Goal: Check status: Check status

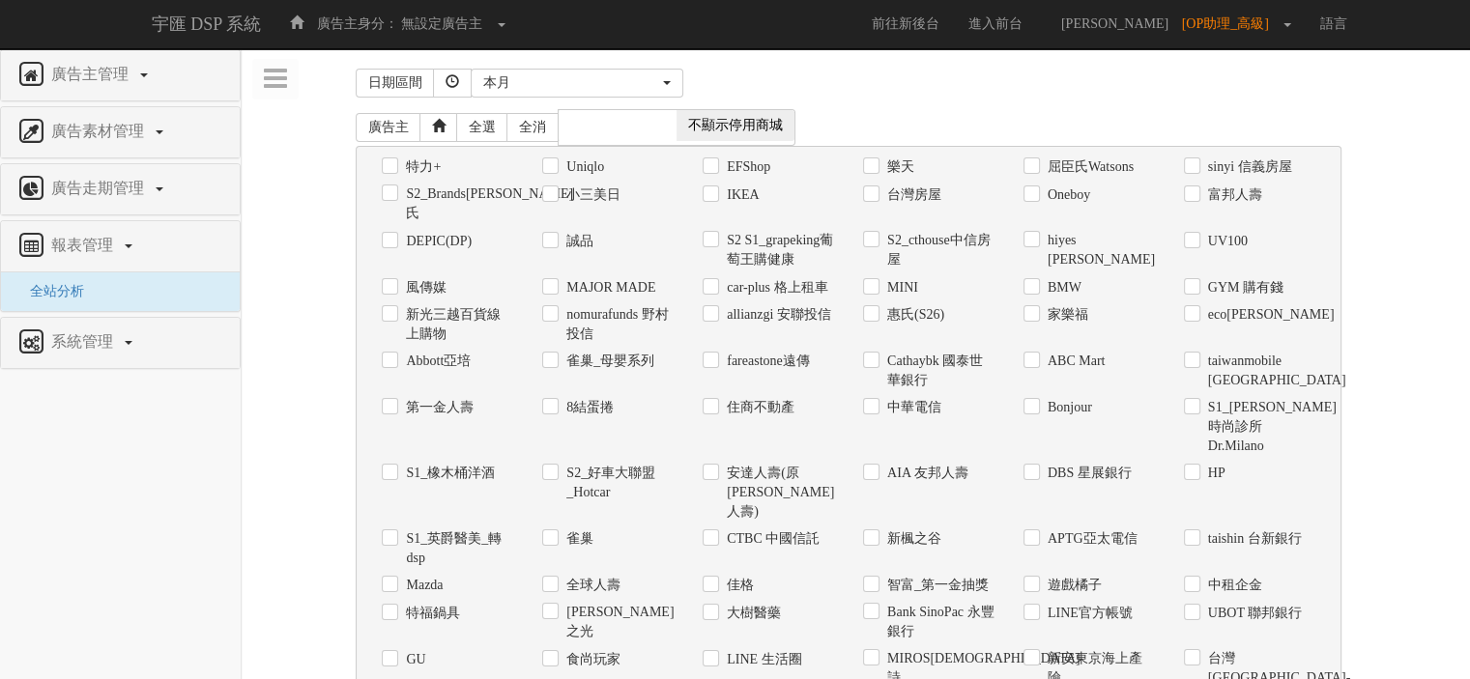
click at [598, 170] on label "Uniqlo" at bounding box center [582, 167] width 43 height 19
click at [555, 170] on input "Uniqlo" at bounding box center [548, 166] width 13 height 13
checkbox input "true"
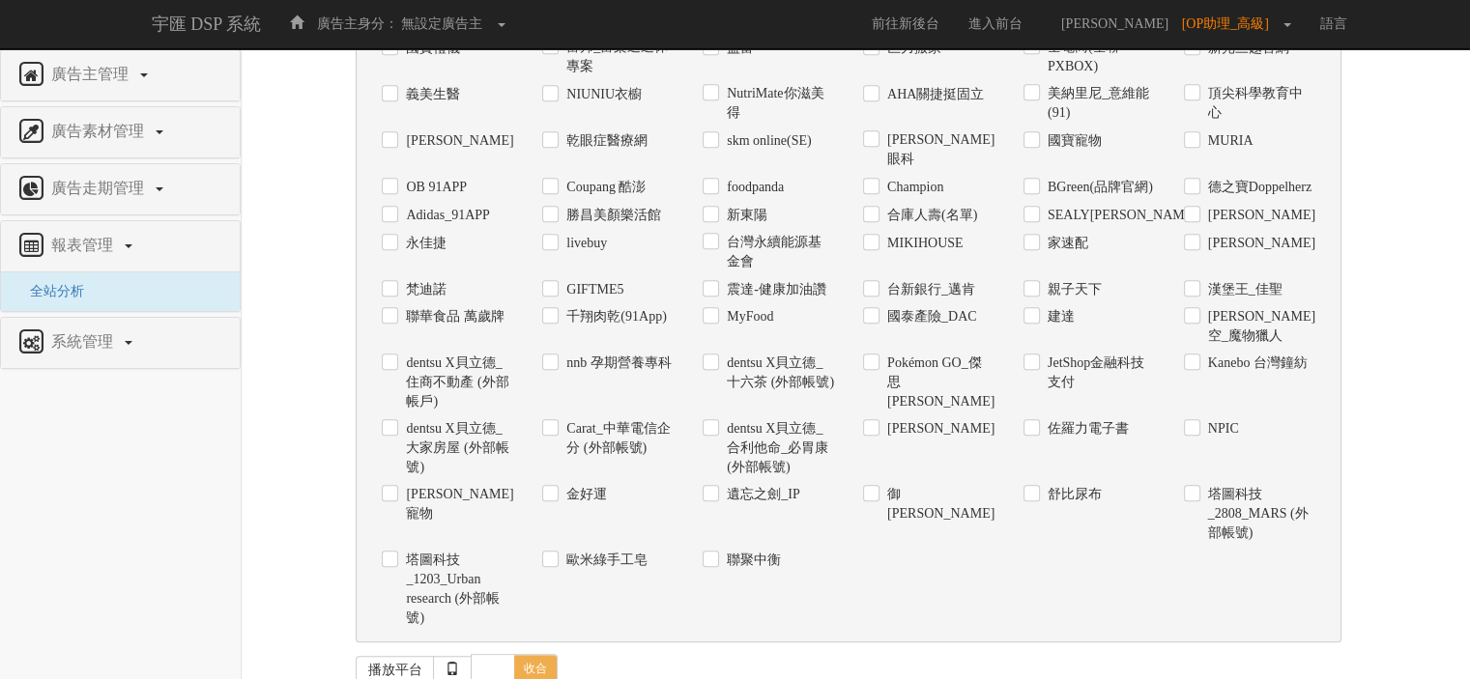
scroll to position [1297, 0]
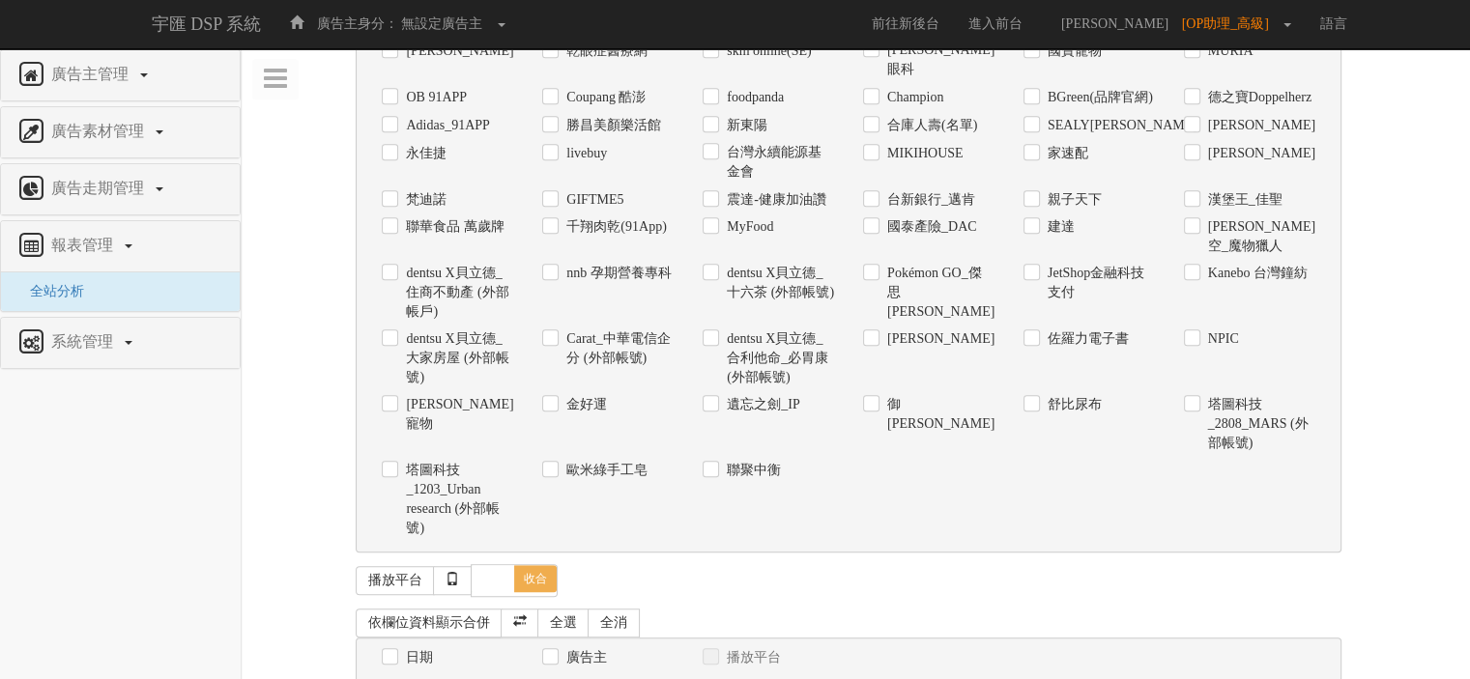
click at [424, 648] on label "日期" at bounding box center [417, 657] width 32 height 19
click at [394, 652] on input "日期" at bounding box center [388, 658] width 13 height 13
checkbox input "true"
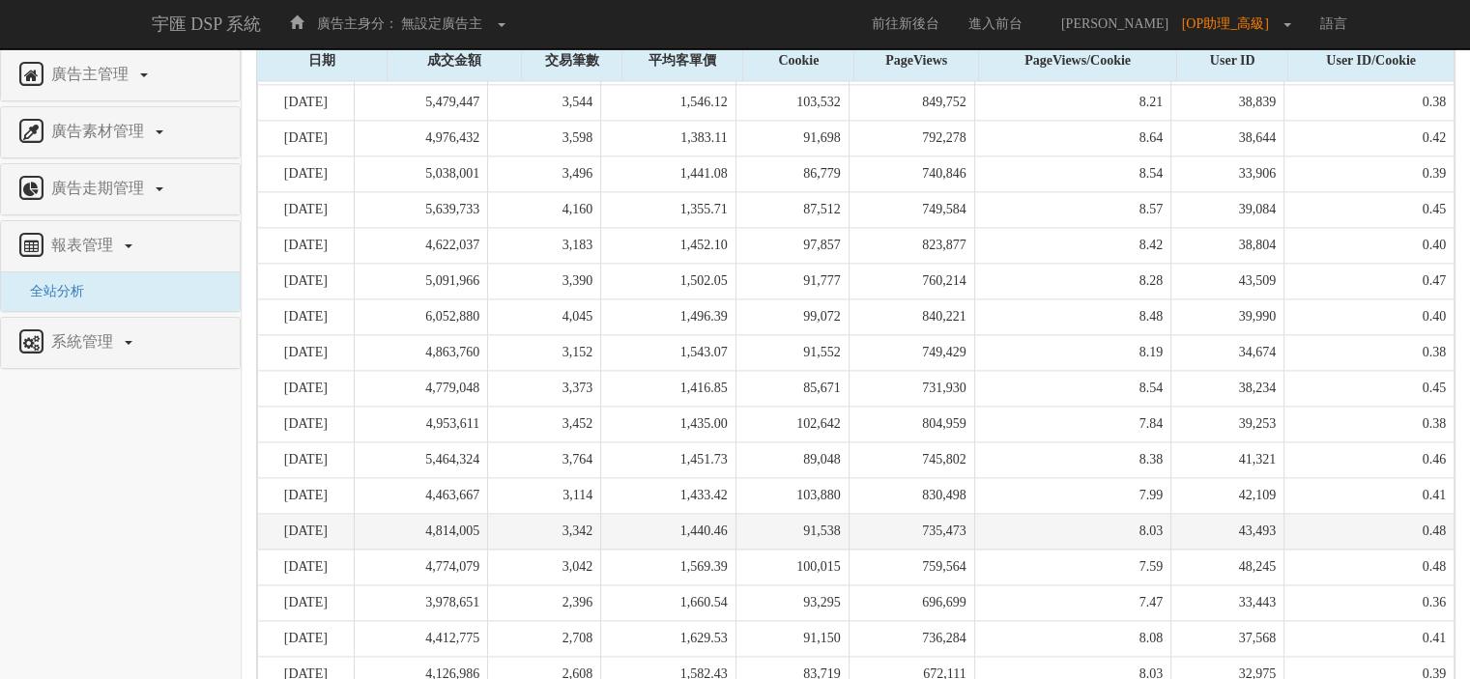
scroll to position [2464, 0]
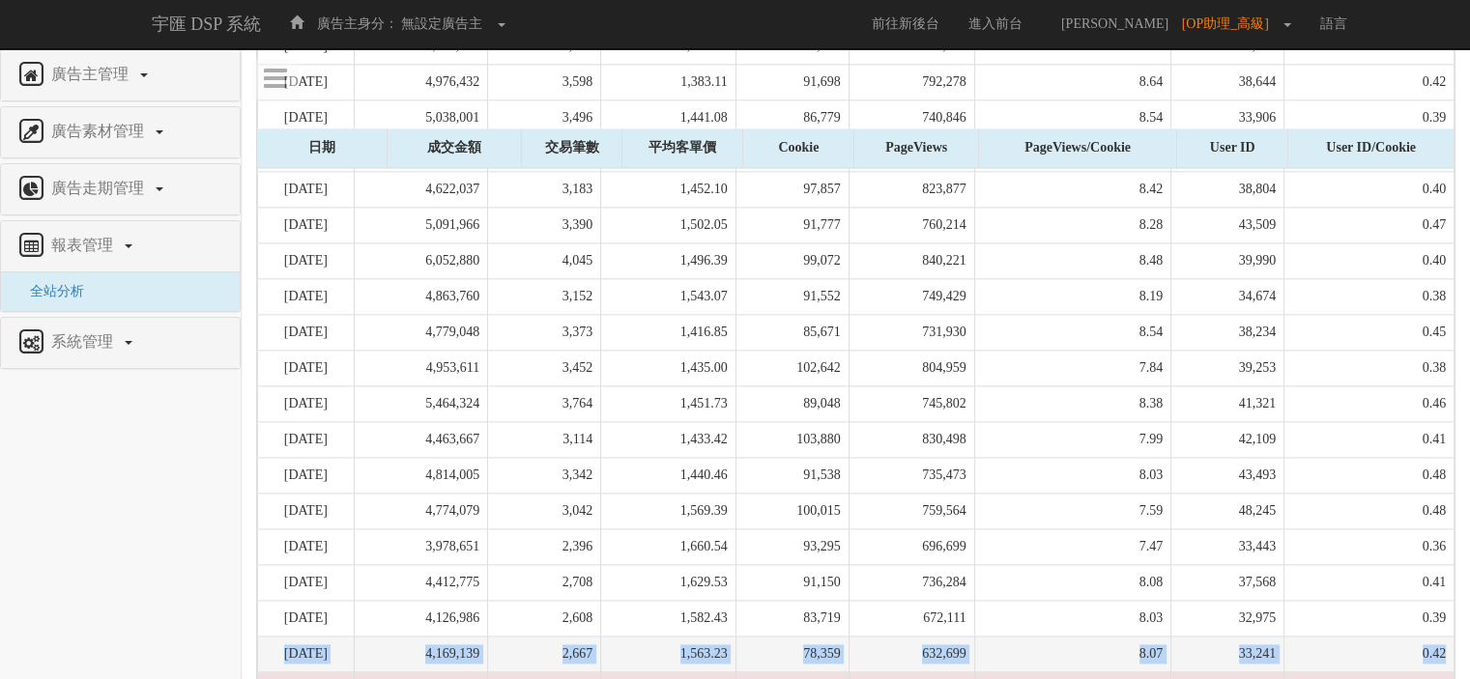
drag, startPoint x: 282, startPoint y: 573, endPoint x: 1444, endPoint y: 567, distance: 1161.6
click at [1444, 637] on tr "[DATE] 4,169,139 2,667 1,563.23 78,359 632,699 8.07 33,241 0.42" at bounding box center [856, 655] width 1196 height 36
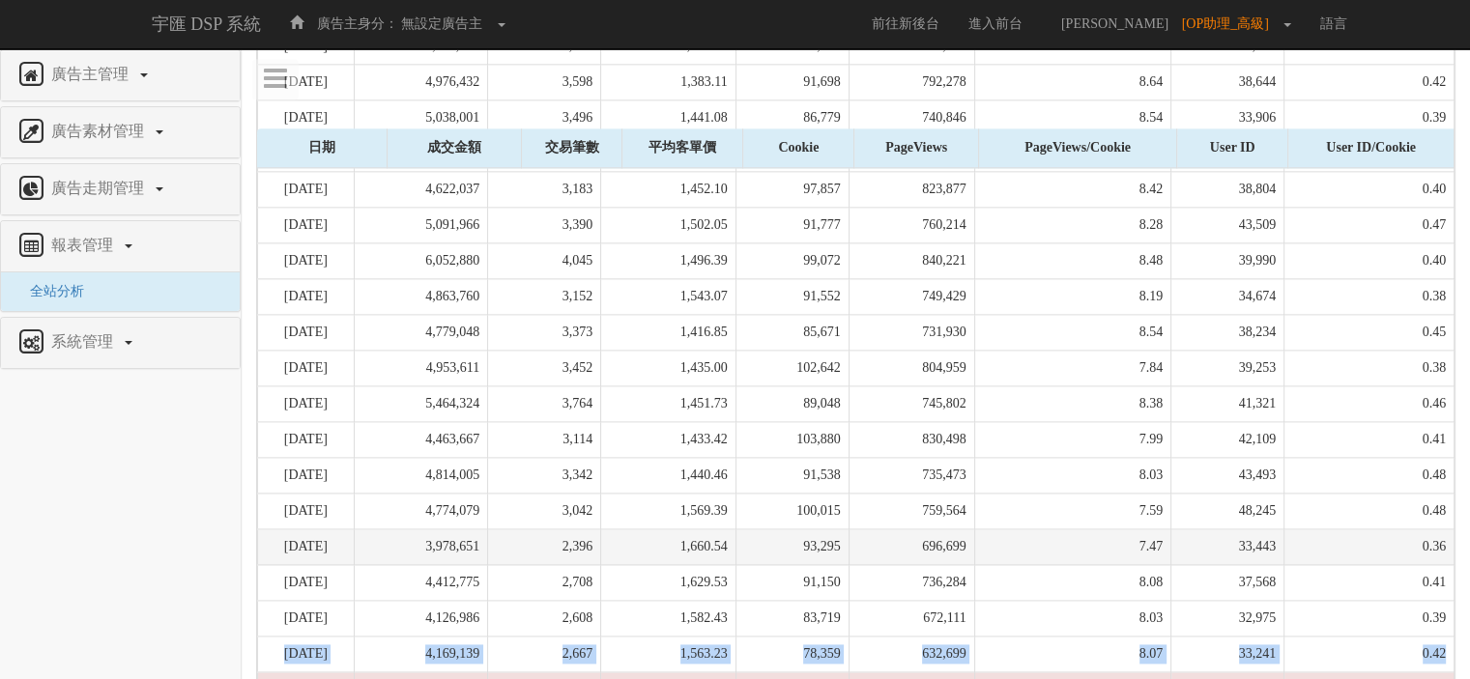
copy tr "[DATE] 4,169,139 2,667 1,563.23 78,359 632,699 8.07 33,241 0.42"
